Goal: Task Accomplishment & Management: Use online tool/utility

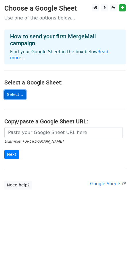
click at [22, 91] on link "Select..." at bounding box center [15, 94] width 22 height 9
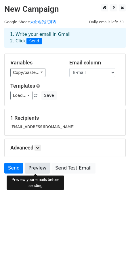
click at [37, 166] on link "Preview" at bounding box center [37, 168] width 25 height 11
click at [35, 171] on link "Preview" at bounding box center [37, 168] width 25 height 11
click at [36, 166] on link "Preview" at bounding box center [37, 168] width 25 height 11
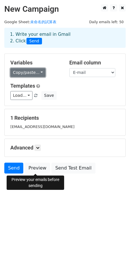
click at [33, 74] on link "Copy/paste..." at bounding box center [27, 72] width 35 height 9
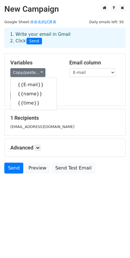
click at [84, 86] on h5 "Templates" at bounding box center [64, 86] width 109 height 6
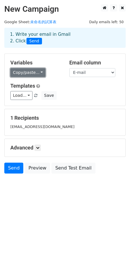
click at [24, 74] on link "Copy/paste..." at bounding box center [27, 72] width 35 height 9
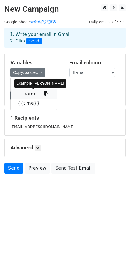
click at [28, 91] on link "{{name}}" at bounding box center [34, 93] width 46 height 9
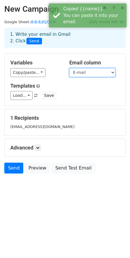
click at [83, 73] on select "E-mail name time" at bounding box center [92, 72] width 46 height 9
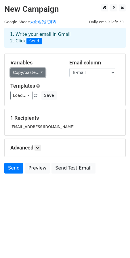
click at [32, 73] on link "Copy/paste..." at bounding box center [27, 72] width 35 height 9
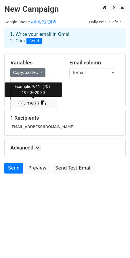
click at [30, 103] on link "{{time}}" at bounding box center [34, 103] width 46 height 9
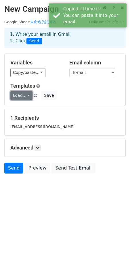
click at [26, 98] on link "Load..." at bounding box center [21, 95] width 22 height 9
click at [64, 87] on h5 "Templates" at bounding box center [64, 86] width 109 height 6
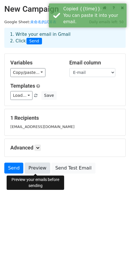
click at [31, 166] on link "Preview" at bounding box center [37, 168] width 25 height 11
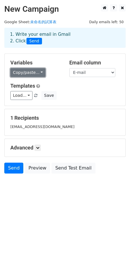
click at [38, 74] on link "Copy/paste..." at bounding box center [27, 72] width 35 height 9
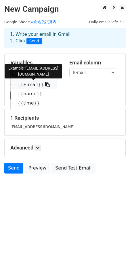
click at [34, 85] on link "{{E-mail}}" at bounding box center [34, 84] width 46 height 9
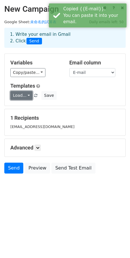
click at [25, 94] on link "Load..." at bounding box center [21, 95] width 22 height 9
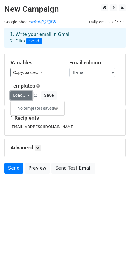
click at [30, 96] on link "Load..." at bounding box center [21, 95] width 22 height 9
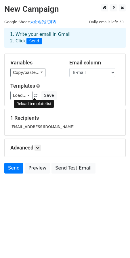
click at [34, 95] on span at bounding box center [35, 96] width 3 height 4
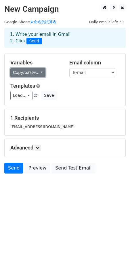
click at [40, 71] on link "Copy/paste..." at bounding box center [27, 72] width 35 height 9
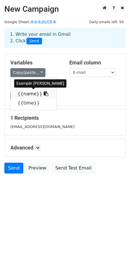
click at [44, 94] on icon at bounding box center [46, 94] width 5 height 5
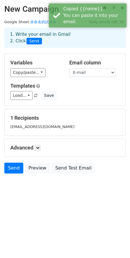
click at [58, 85] on h5 "Templates" at bounding box center [64, 86] width 109 height 6
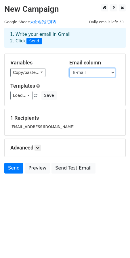
click at [100, 74] on select "E-mail name time" at bounding box center [92, 72] width 46 height 9
click at [69, 68] on select "E-mail name time" at bounding box center [92, 72] width 46 height 9
click at [100, 74] on select "E-mail name time" at bounding box center [92, 72] width 46 height 9
click at [69, 68] on select "E-mail name time" at bounding box center [92, 72] width 46 height 9
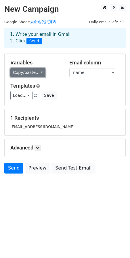
click at [41, 76] on link "Copy/paste..." at bounding box center [27, 72] width 35 height 9
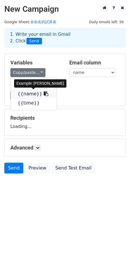
click at [34, 94] on link "{{name}}" at bounding box center [34, 93] width 46 height 9
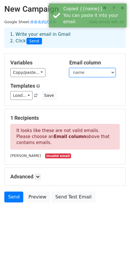
click at [86, 70] on select "E-mail name time" at bounding box center [92, 72] width 46 height 9
select select "E-mail"
click at [69, 68] on select "E-mail name time" at bounding box center [92, 72] width 46 height 9
click at [50, 82] on div "Variables Copy/paste... {{E-mail}} {{name}} {{time}} Email column E-mail name t…" at bounding box center [65, 80] width 120 height 52
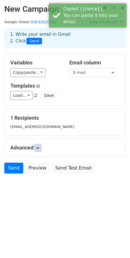
click at [37, 148] on icon at bounding box center [37, 147] width 3 height 3
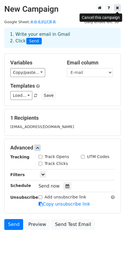
click at [120, 10] on link at bounding box center [117, 7] width 7 height 7
